Goal: Task Accomplishment & Management: Use online tool/utility

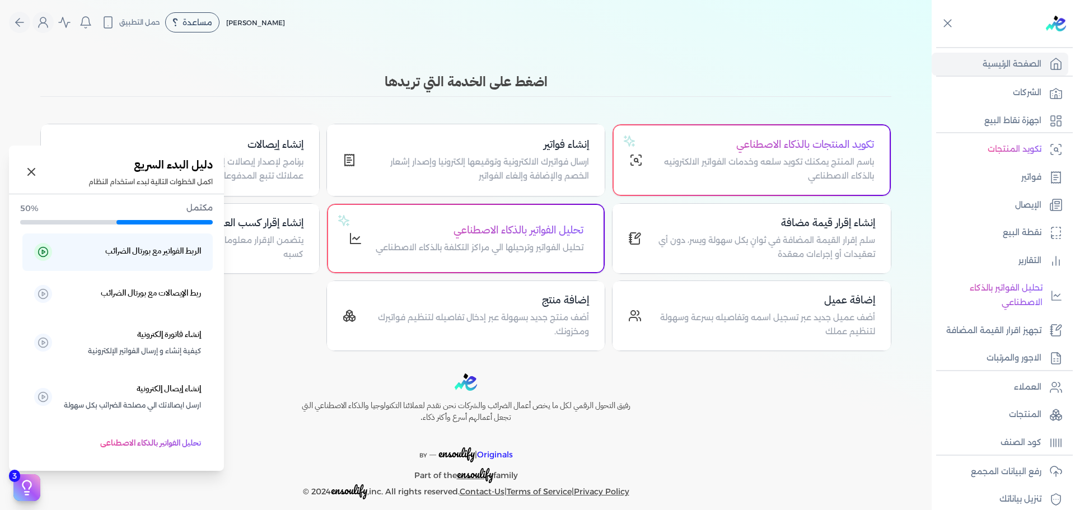
click at [26, 492] on icon at bounding box center [27, 492] width 4 height 0
click at [20, 495] on icon at bounding box center [26, 487] width 17 height 17
click at [37, 175] on icon at bounding box center [31, 171] width 13 height 13
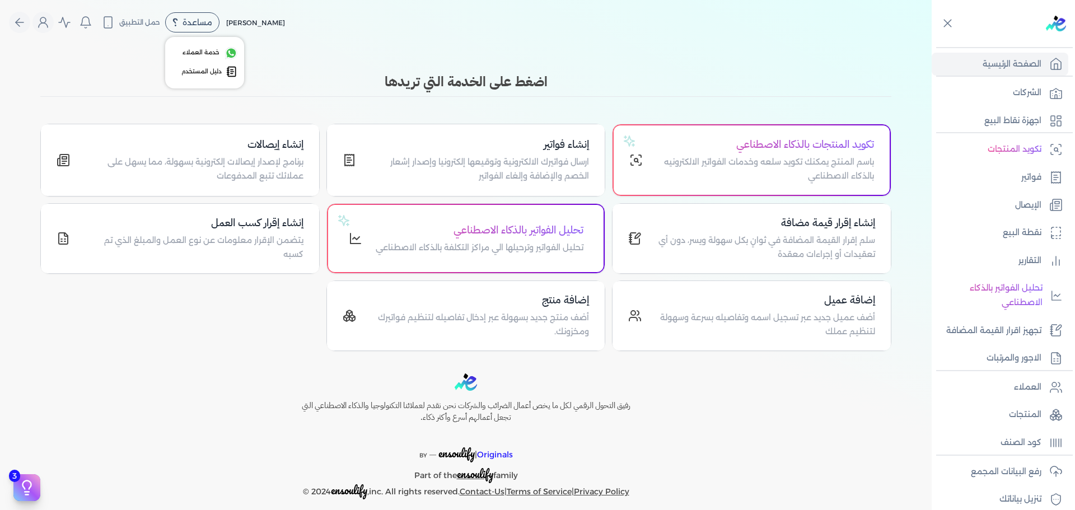
click at [194, 26] on span "مساعدة" at bounding box center [197, 22] width 30 height 8
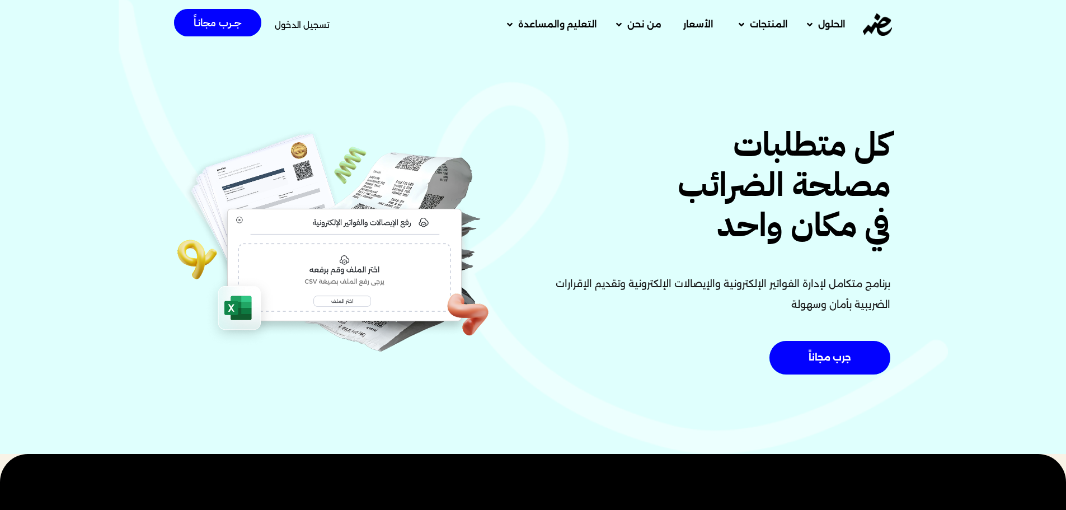
click at [500, 128] on div "كل متطلبات مصلحة الضرائب في مكان واحد برنامج متكامل لإدارة الفواتير الإلكترونية…" at bounding box center [533, 226] width 1066 height 455
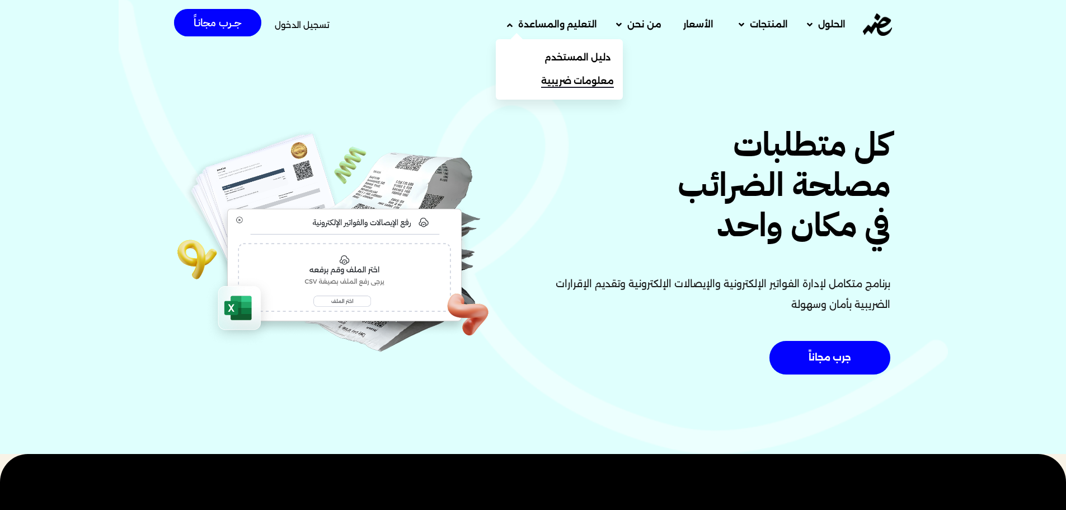
click at [573, 85] on span "معلومات ضريبية" at bounding box center [577, 80] width 73 height 13
click at [574, 58] on span "دليل المستخدم" at bounding box center [580, 57] width 67 height 13
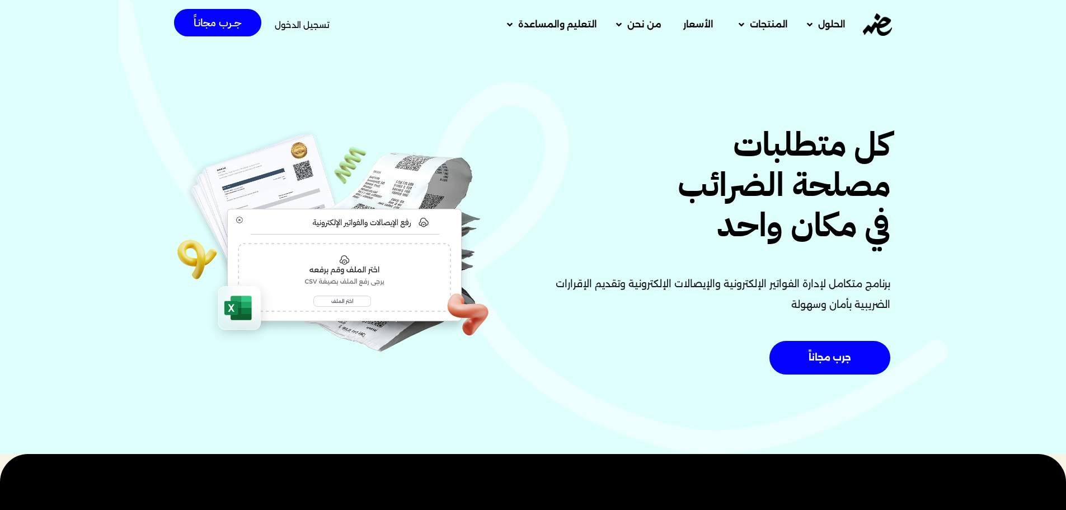
click at [820, 196] on h2 "كل متطلبات مصلحة الضرائب في مكان واحد" at bounding box center [715, 185] width 350 height 121
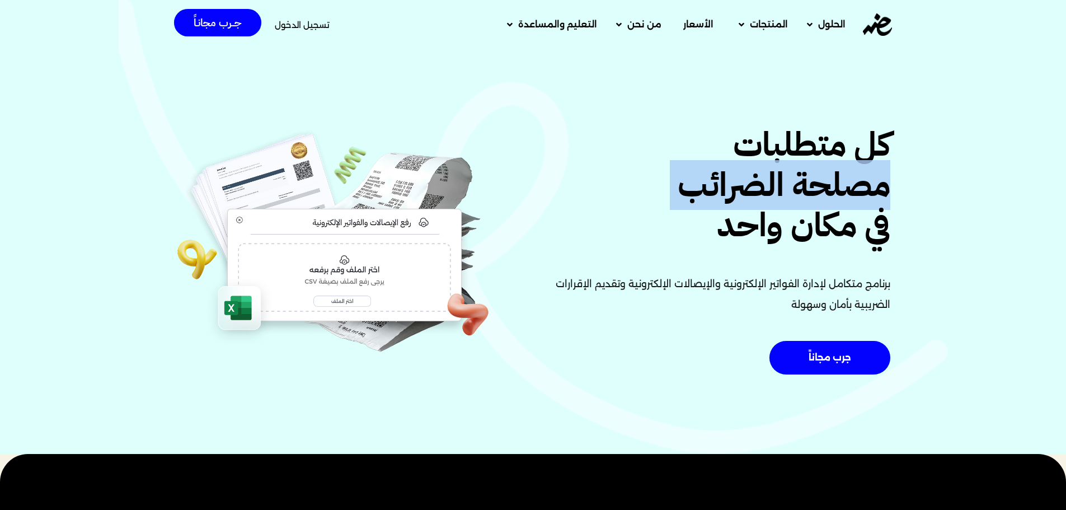
click at [820, 196] on h2 "كل متطلبات مصلحة الضرائب في مكان واحد" at bounding box center [715, 185] width 350 height 121
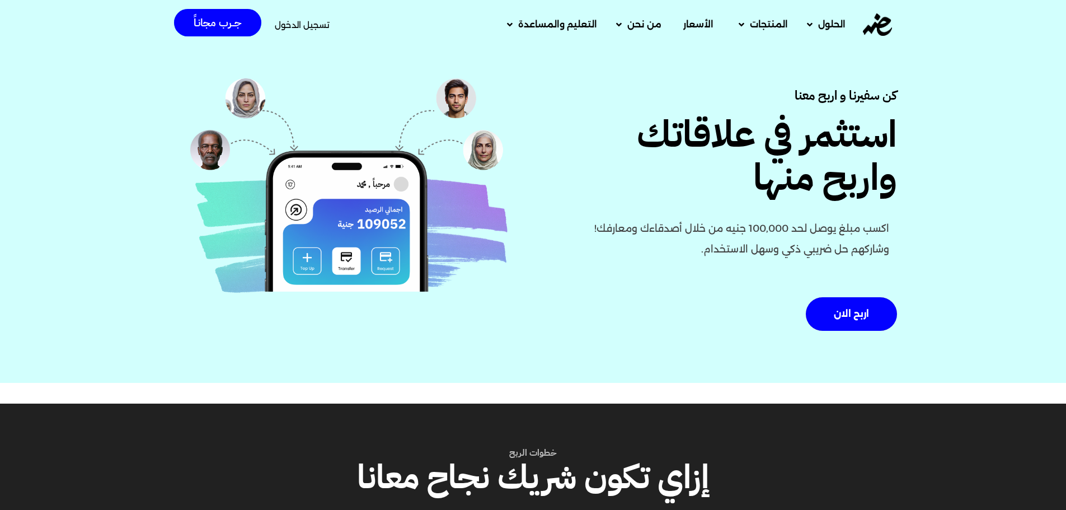
click at [897, 113] on h1 "استثمر في علاقاتك واربح منها" at bounding box center [735, 156] width 325 height 86
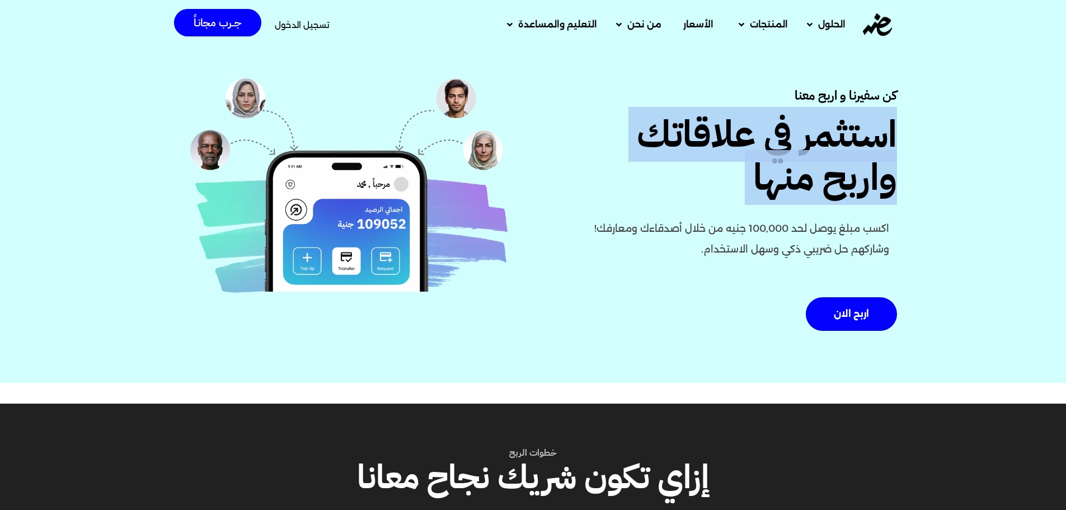
drag, startPoint x: 1038, startPoint y: 97, endPoint x: 652, endPoint y: 107, distance: 386.3
click at [652, 113] on h1 "استثمر في علاقاتك واربح منها" at bounding box center [735, 156] width 325 height 86
click at [700, 27] on span "الأسعار" at bounding box center [698, 24] width 30 height 13
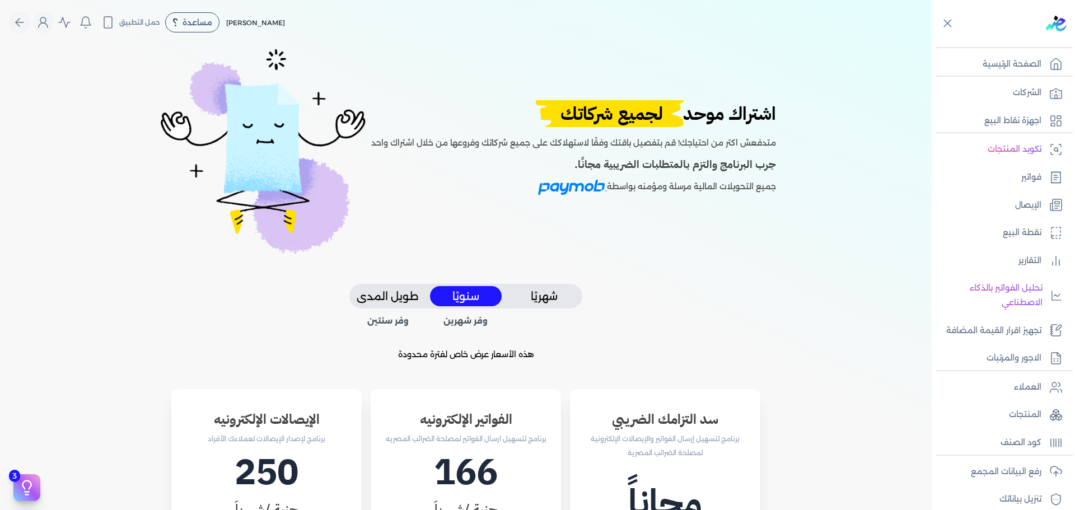
click at [618, 126] on span "لجميع شركاتك" at bounding box center [611, 113] width 165 height 27
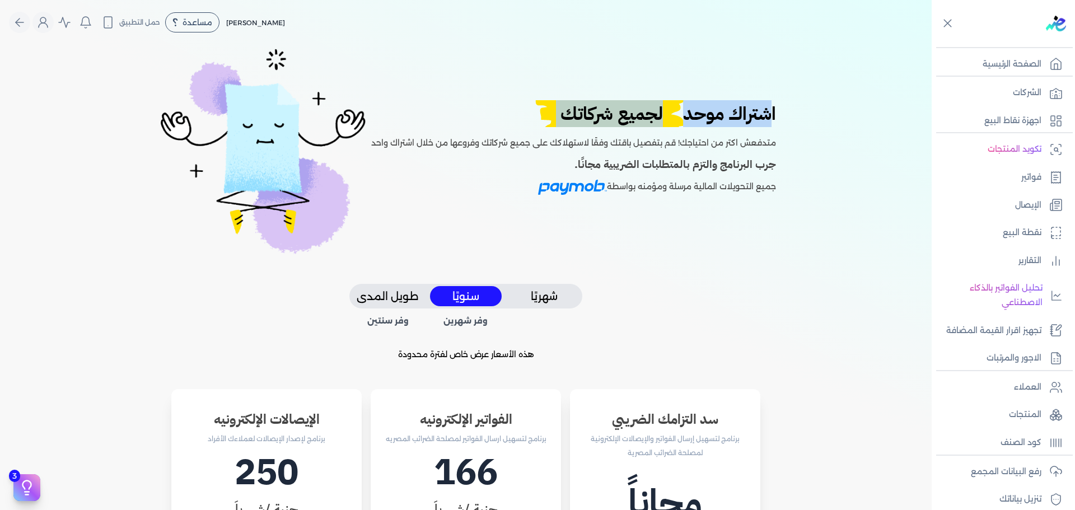
click at [618, 126] on span "لجميع شركاتك" at bounding box center [611, 113] width 165 height 27
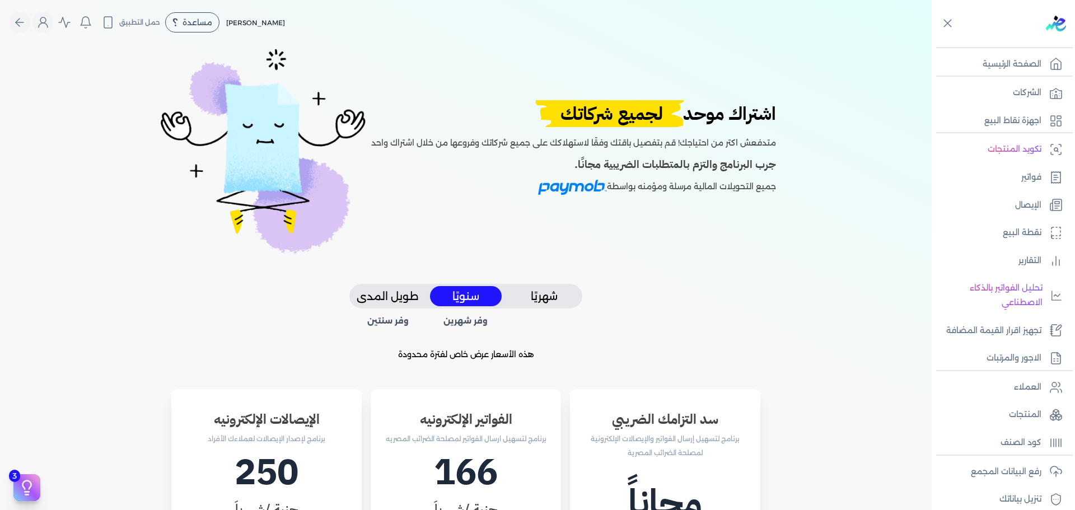
click at [705, 238] on div "اشتراك موحد لجميع شركاتك متدفعش اكتر من احتياجك! قم بتفصيل باقتك وفقًا لاستهلاك…" at bounding box center [466, 164] width 842 height 239
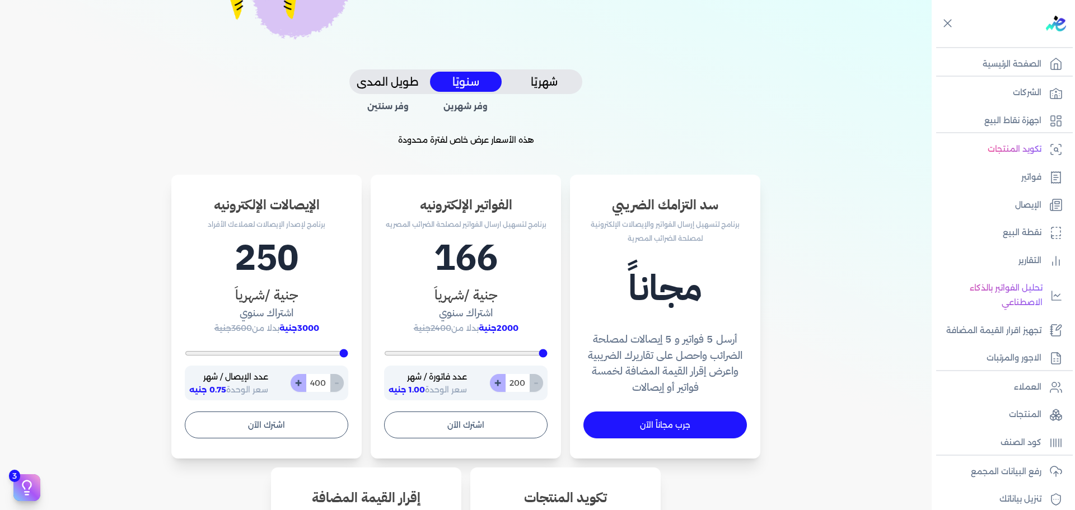
click at [545, 84] on button "شهريًا" at bounding box center [544, 82] width 72 height 21
click at [431, 253] on h1 "200" at bounding box center [465, 258] width 163 height 54
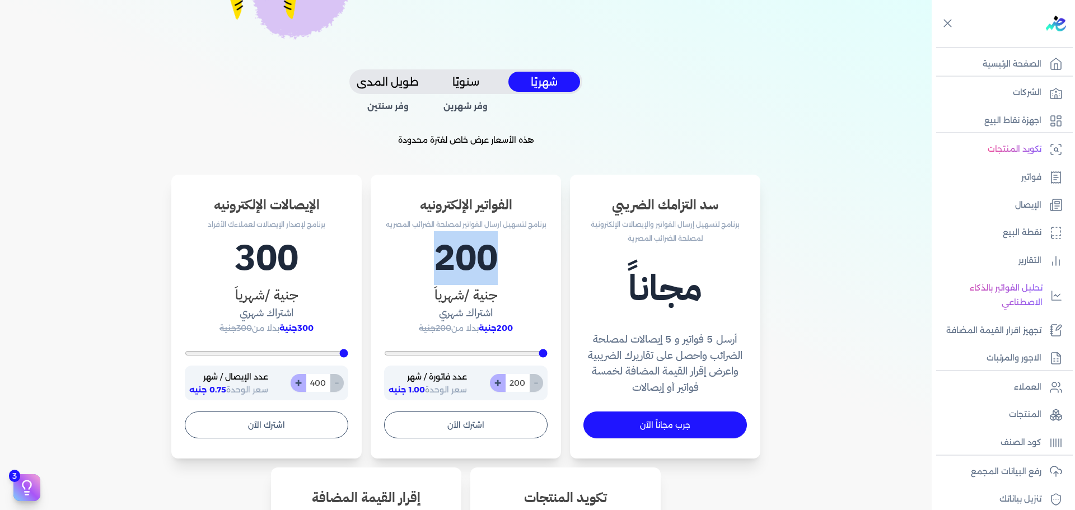
click at [431, 253] on h1 "200" at bounding box center [465, 258] width 163 height 54
click at [279, 247] on h1 "300" at bounding box center [266, 258] width 163 height 54
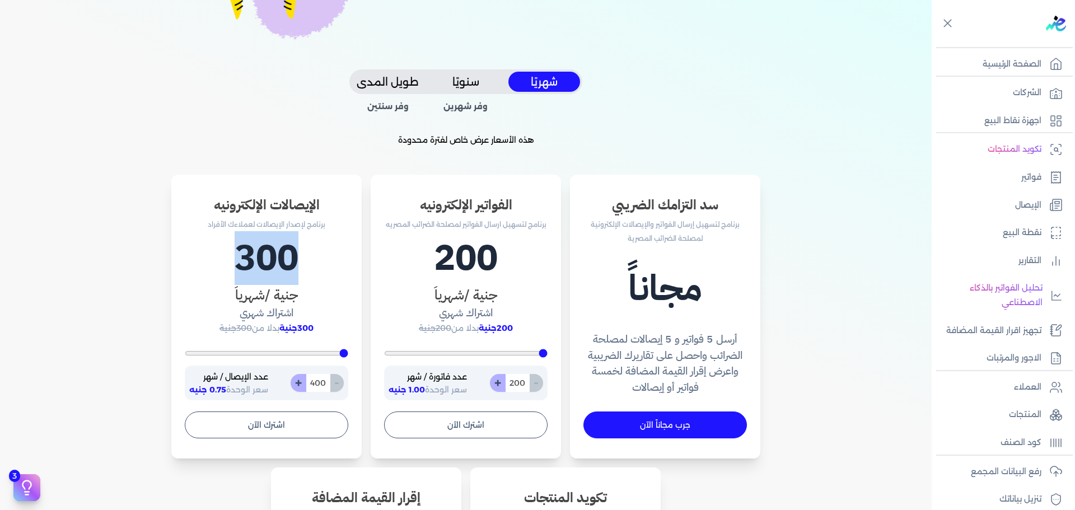
click at [279, 247] on h1 "300" at bounding box center [266, 258] width 163 height 54
click at [281, 255] on h1 "300" at bounding box center [266, 258] width 163 height 54
click at [481, 244] on h1 "200" at bounding box center [465, 258] width 163 height 54
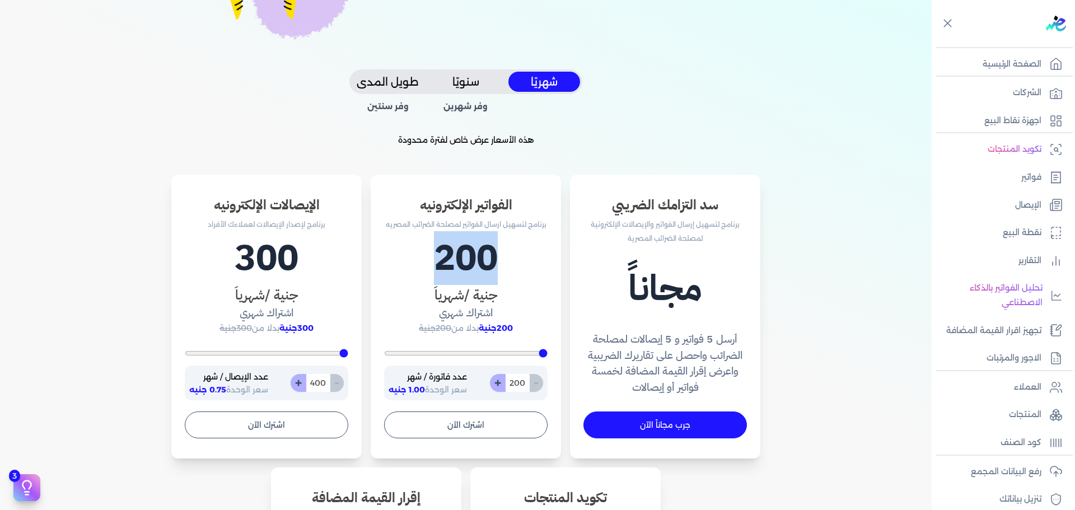
click at [481, 244] on h1 "200" at bounding box center [465, 258] width 163 height 54
click at [297, 242] on h1 "300" at bounding box center [266, 258] width 163 height 54
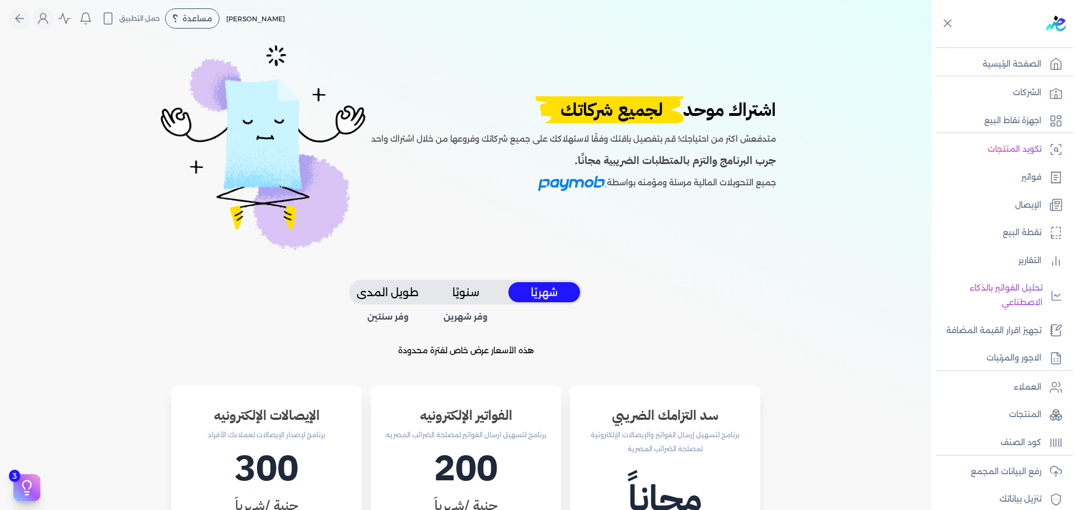
scroll to position [0, 0]
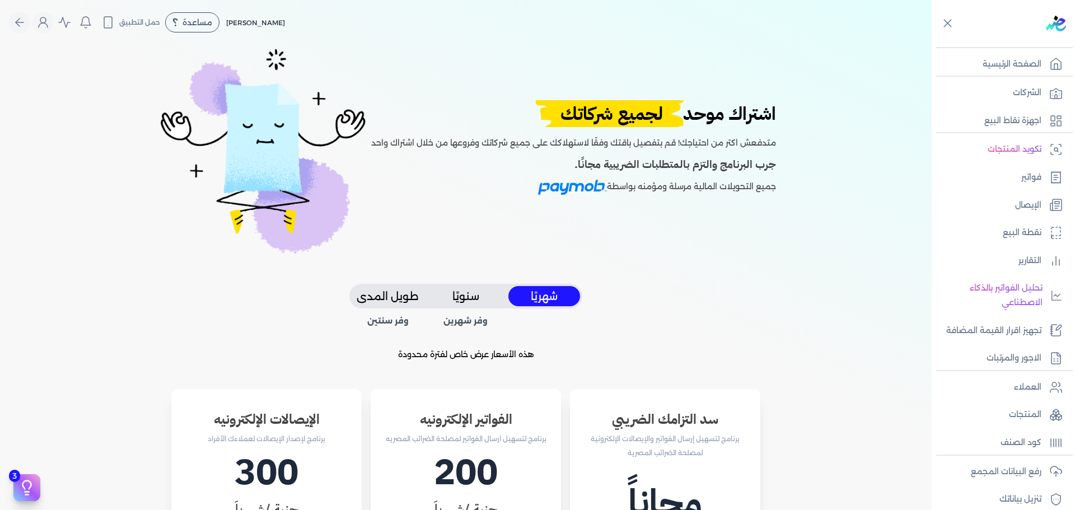
click at [611, 118] on span "لجميع شركاتك" at bounding box center [611, 113] width 165 height 27
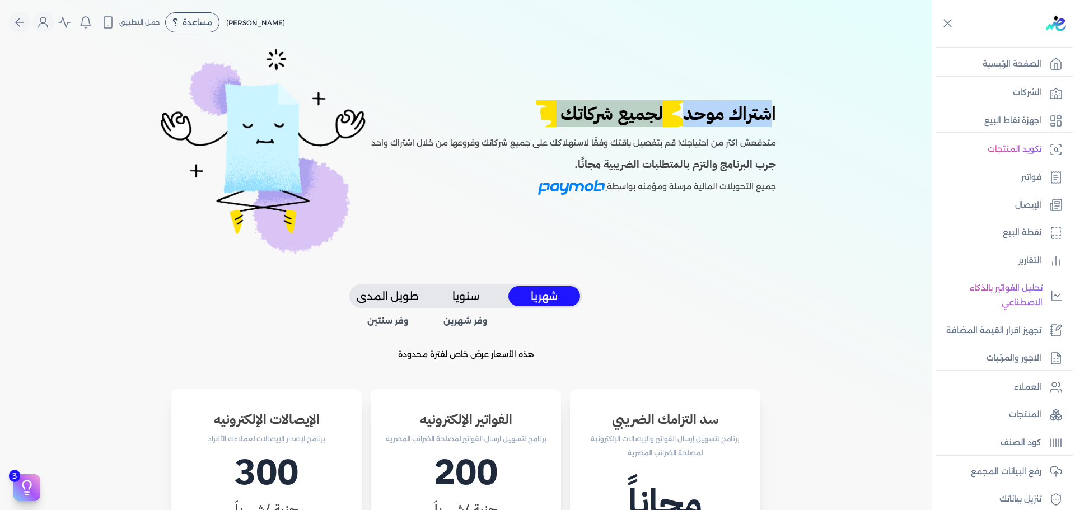
click at [611, 118] on span "لجميع شركاتك" at bounding box center [611, 113] width 165 height 27
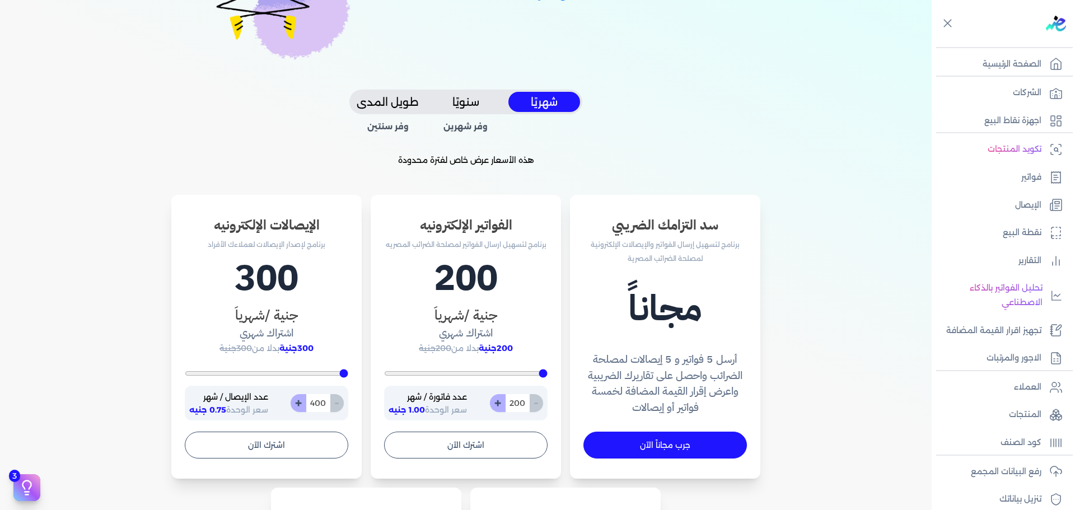
scroll to position [204, 0]
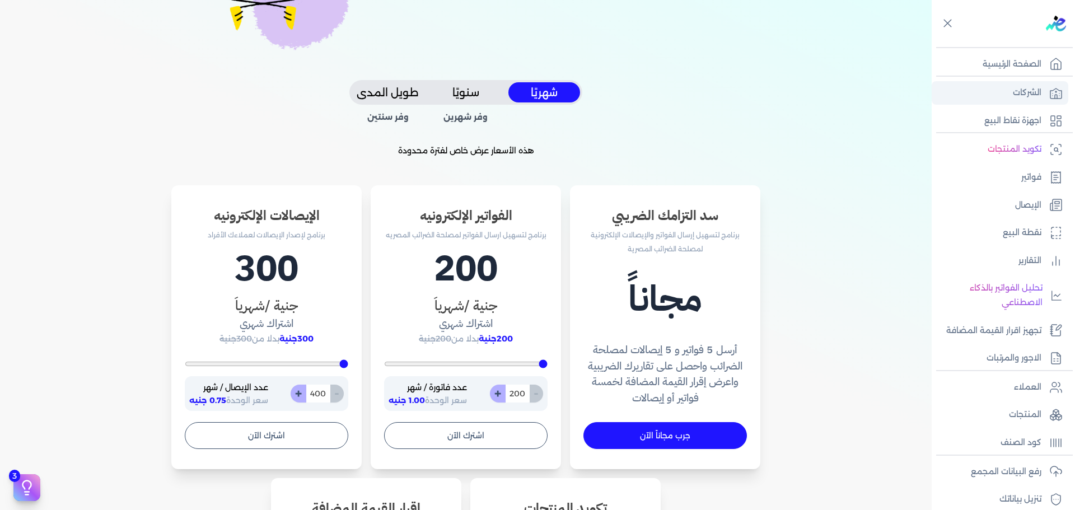
click at [1007, 88] on link "الشركات" at bounding box center [999, 93] width 137 height 24
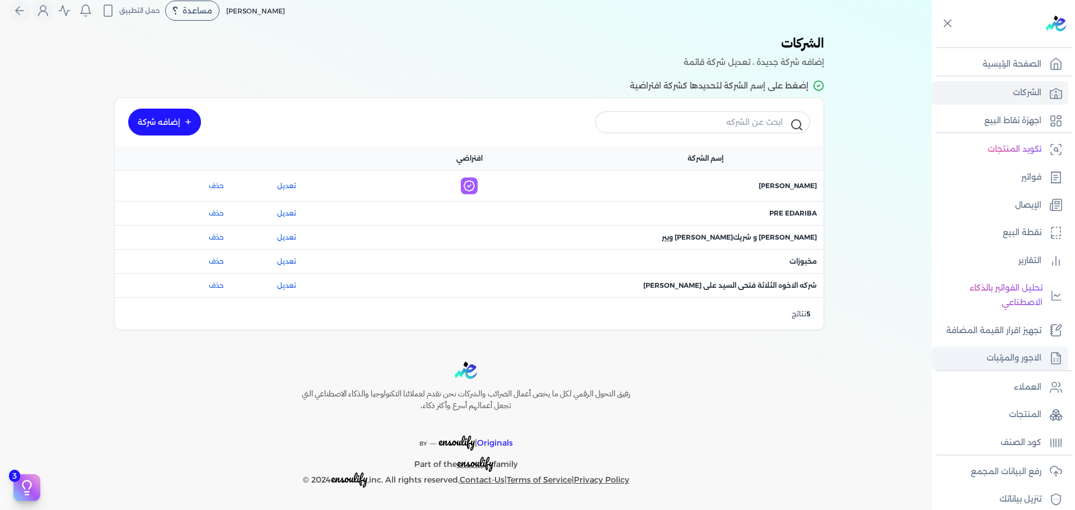
scroll to position [95, 0]
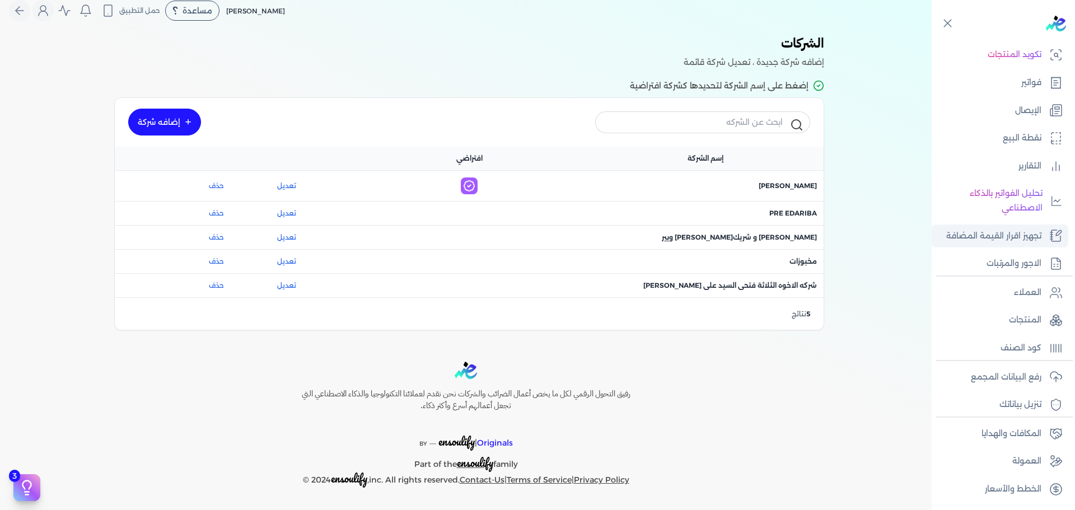
click at [1004, 240] on p "تجهيز اقرار القيمة المضافة" at bounding box center [993, 236] width 95 height 15
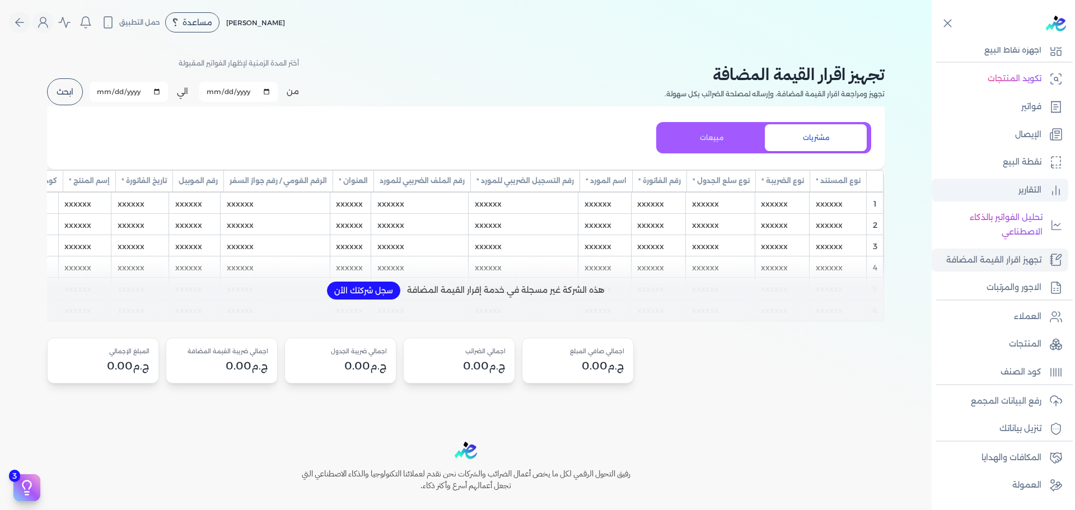
scroll to position [72, 0]
click at [946, 25] on icon at bounding box center [947, 23] width 7 height 7
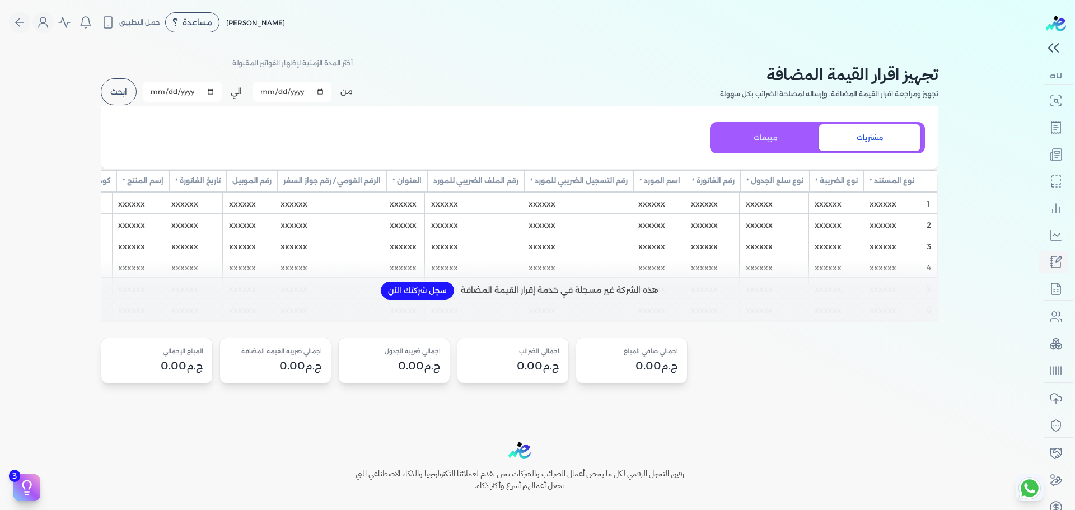
scroll to position [70, 0]
drag, startPoint x: 642, startPoint y: 105, endPoint x: 641, endPoint y: 100, distance: 5.8
click at [642, 105] on div "تجهيز اقرار القيمة المضافة تجهيز ومراجعة اقرار القيمة المضافة، وإرساله لمصلحة ا…" at bounding box center [519, 81] width 837 height 50
